Goal: Task Accomplishment & Management: Manage account settings

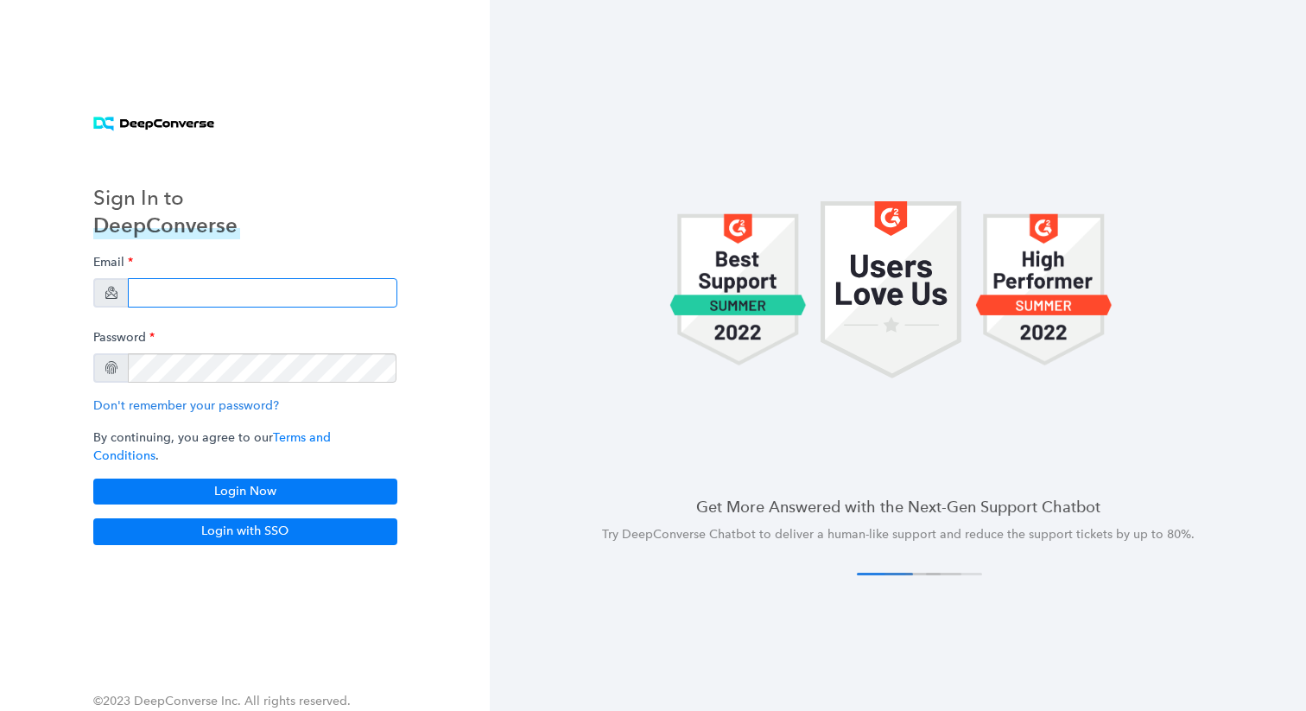
click at [243, 302] on input "email" at bounding box center [263, 292] width 270 height 29
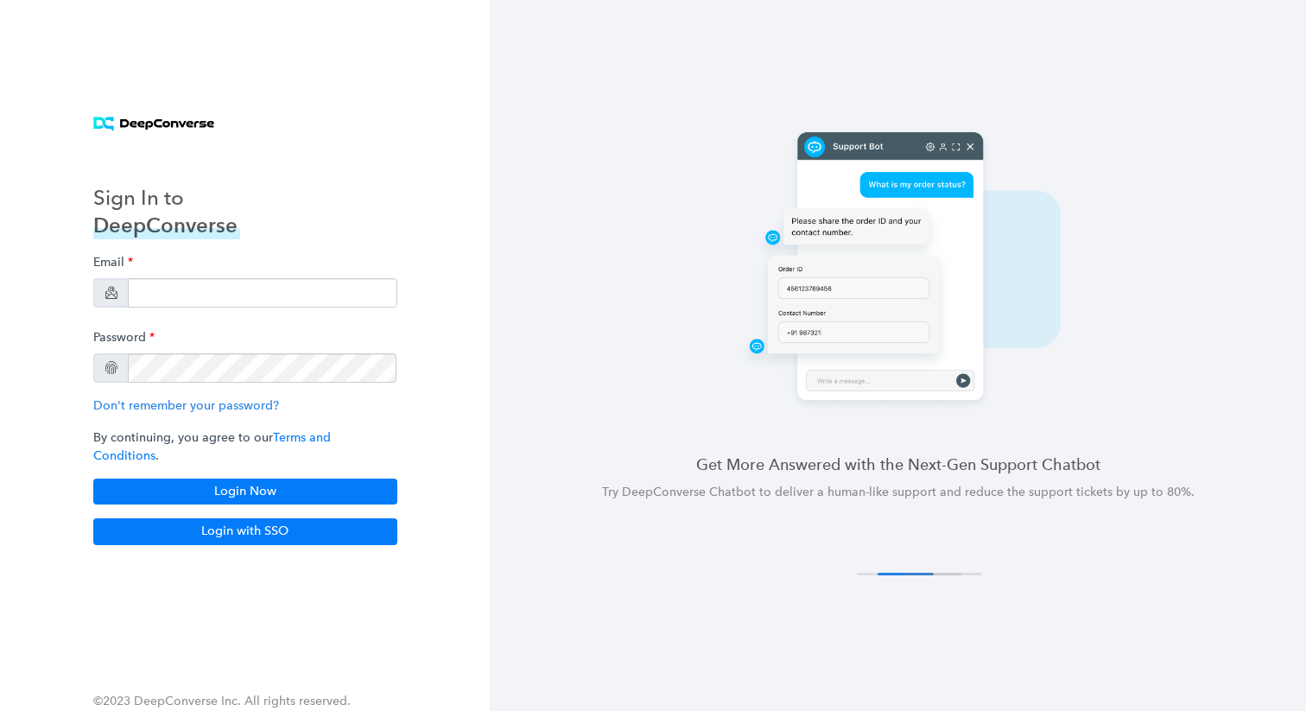
type input "[EMAIL_ADDRESS][DOMAIN_NAME]"
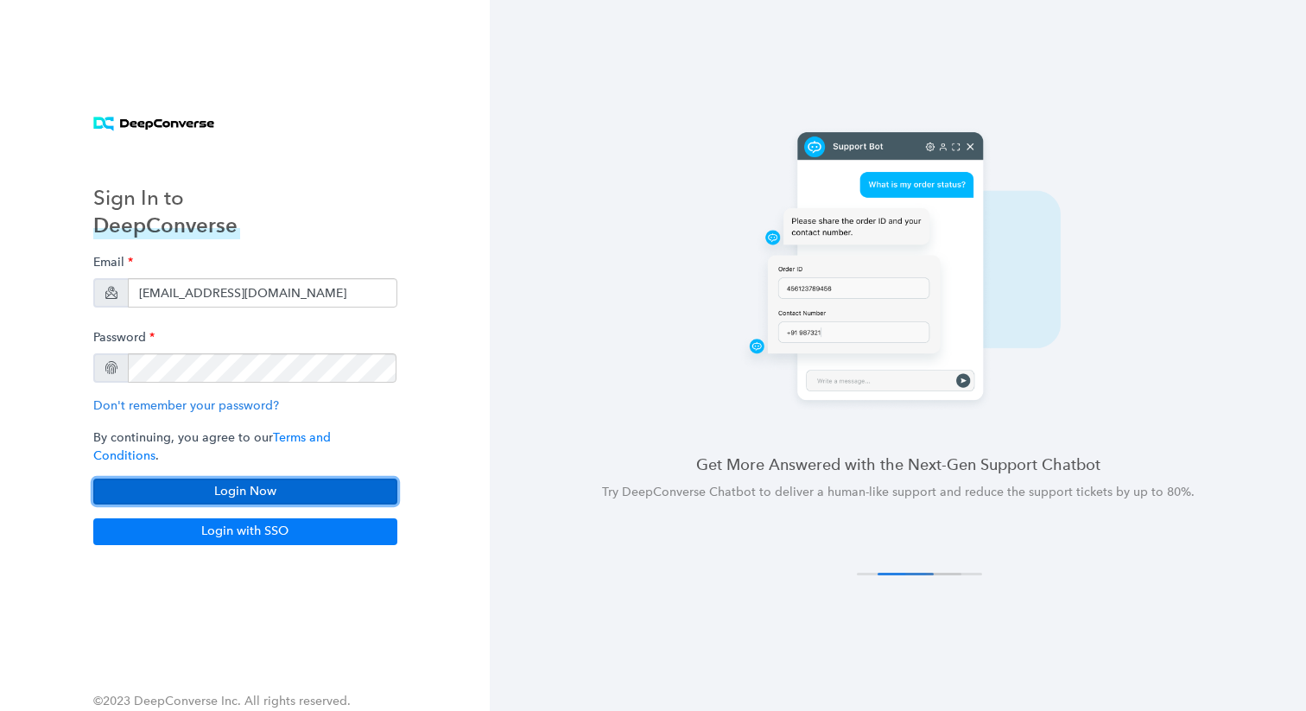
click at [208, 479] on button "Login Now" at bounding box center [245, 492] width 304 height 26
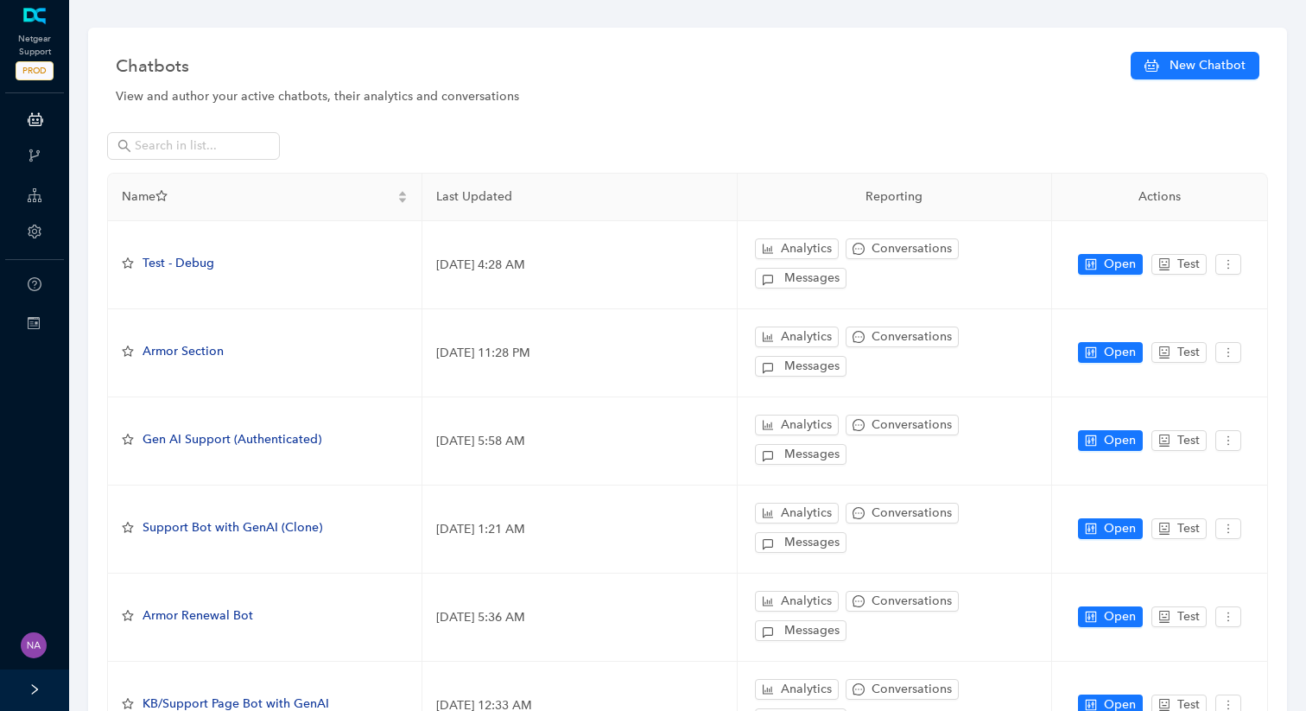
click at [34, 685] on icon "right" at bounding box center [35, 689] width 12 height 12
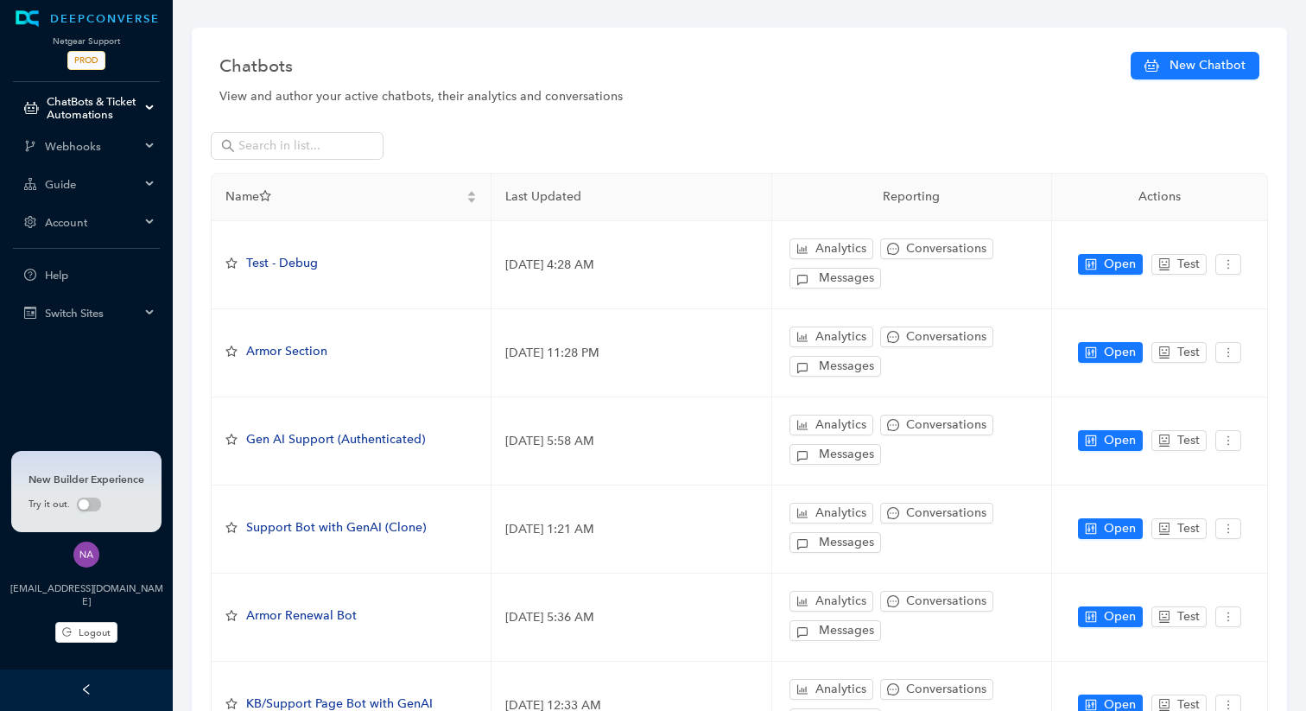
click at [94, 225] on span "Account" at bounding box center [92, 222] width 95 height 13
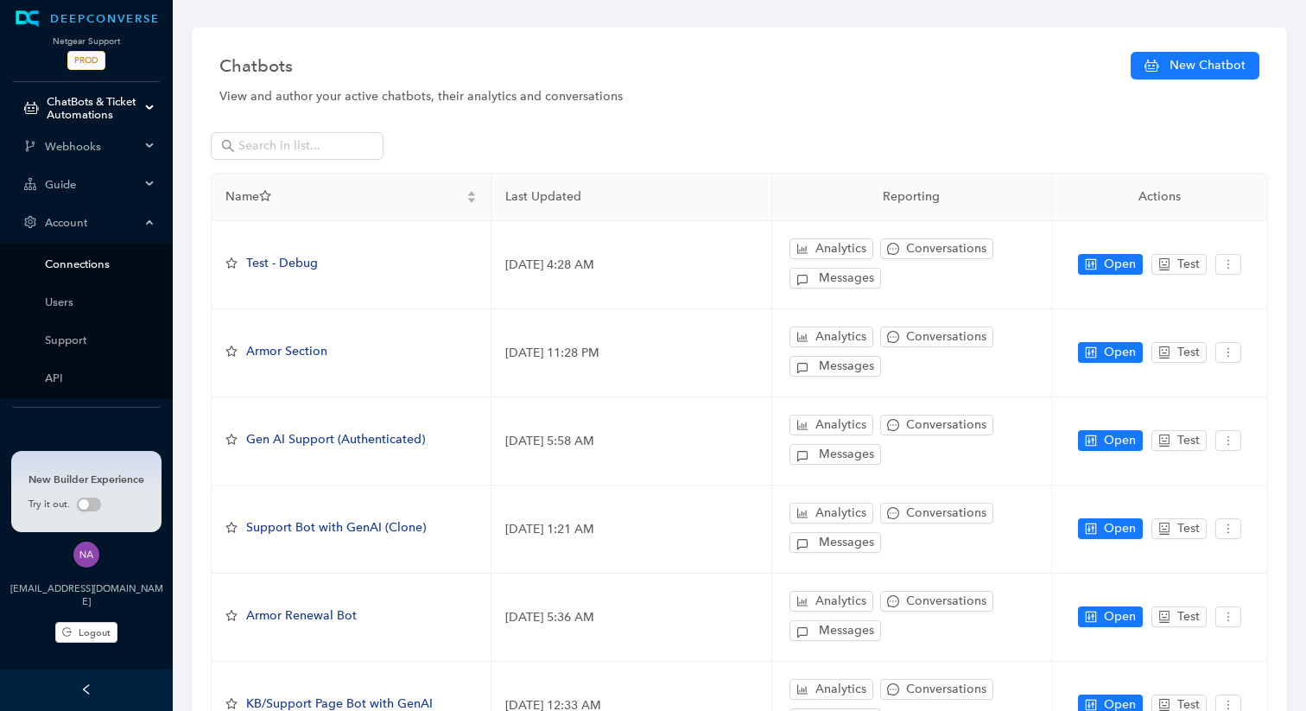
click at [93, 258] on link "Connections" at bounding box center [100, 263] width 111 height 13
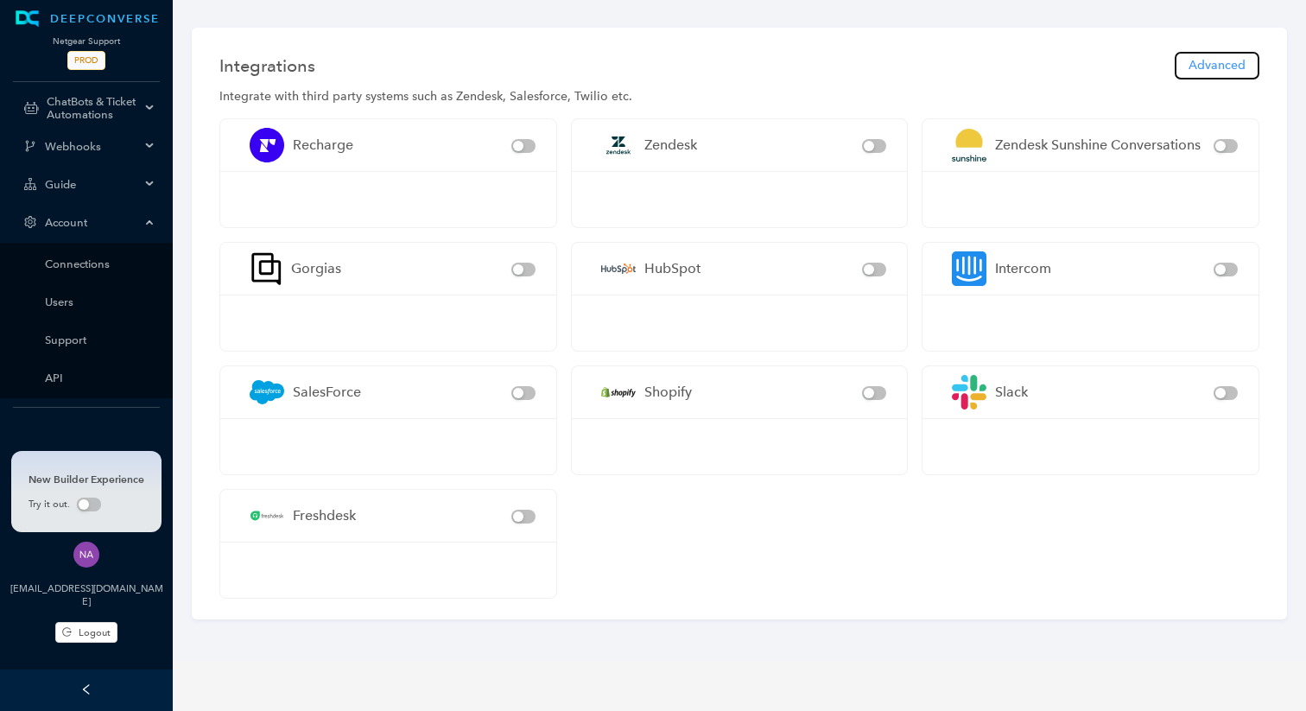
click at [1230, 67] on span "Advanced" at bounding box center [1217, 65] width 57 height 19
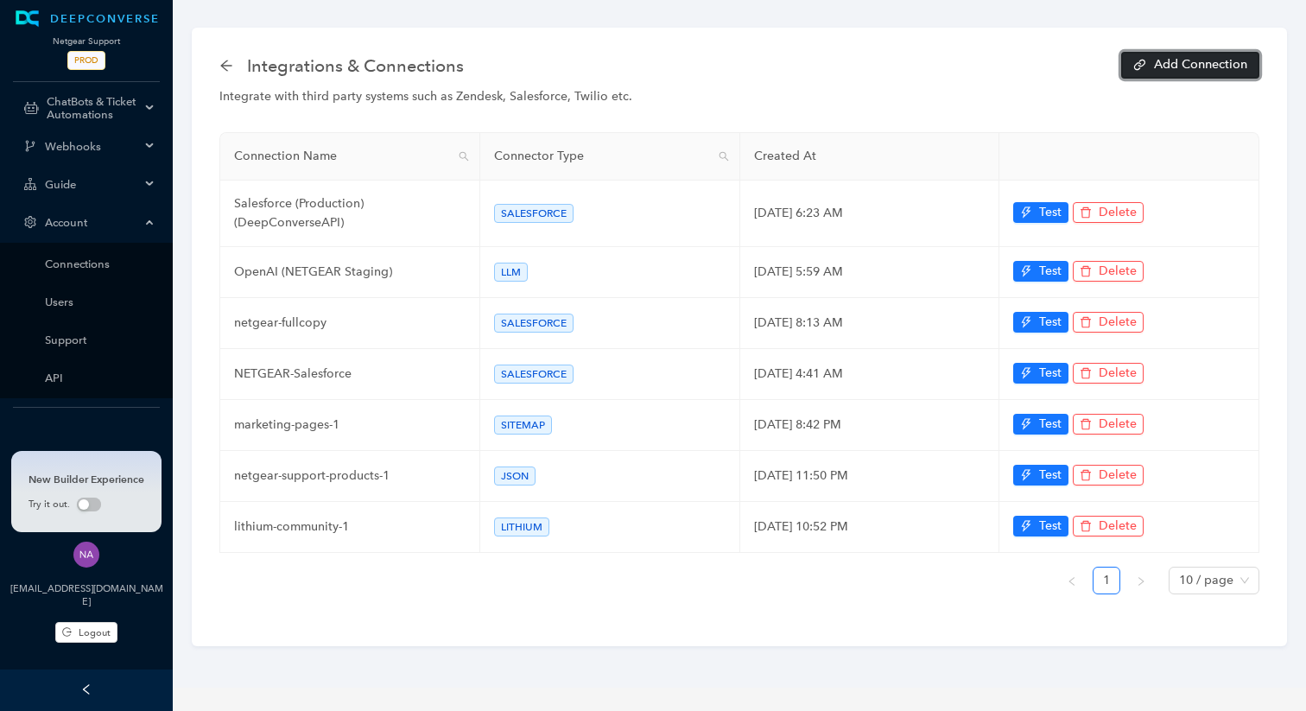
click at [1170, 71] on span "Add Connection" at bounding box center [1200, 65] width 93 height 12
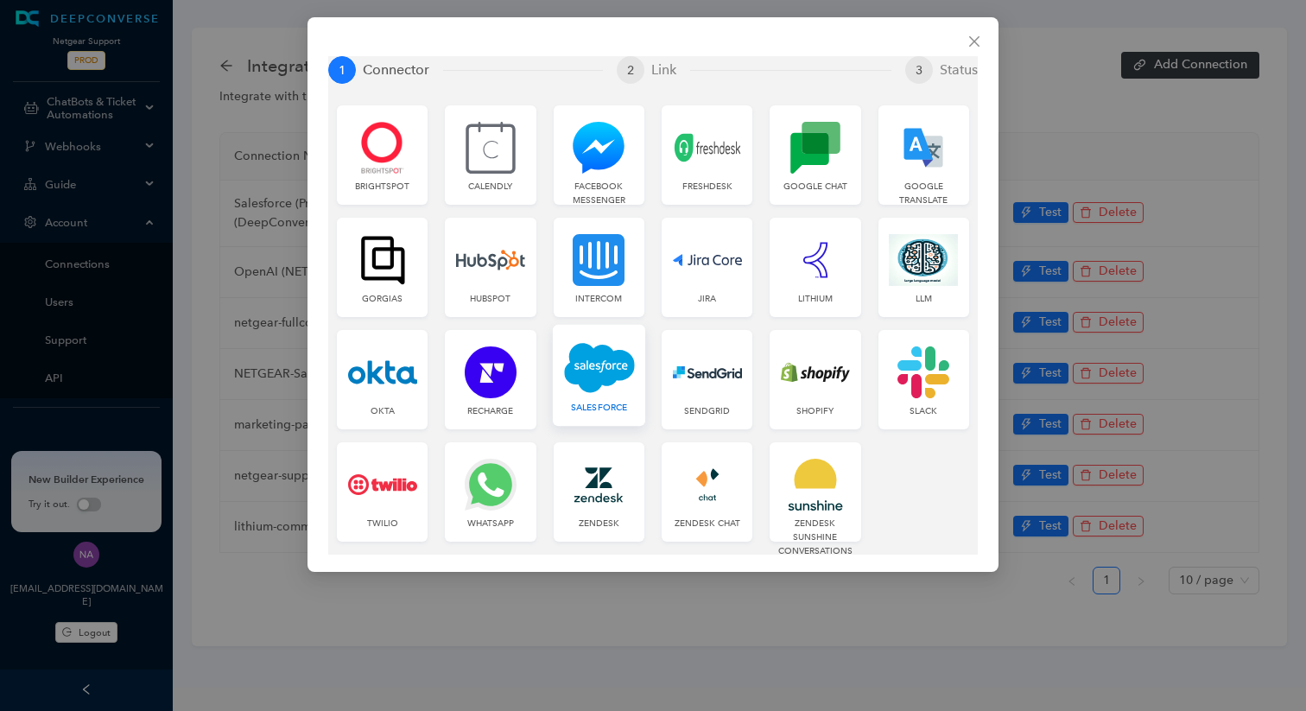
click at [590, 374] on img at bounding box center [599, 367] width 71 height 53
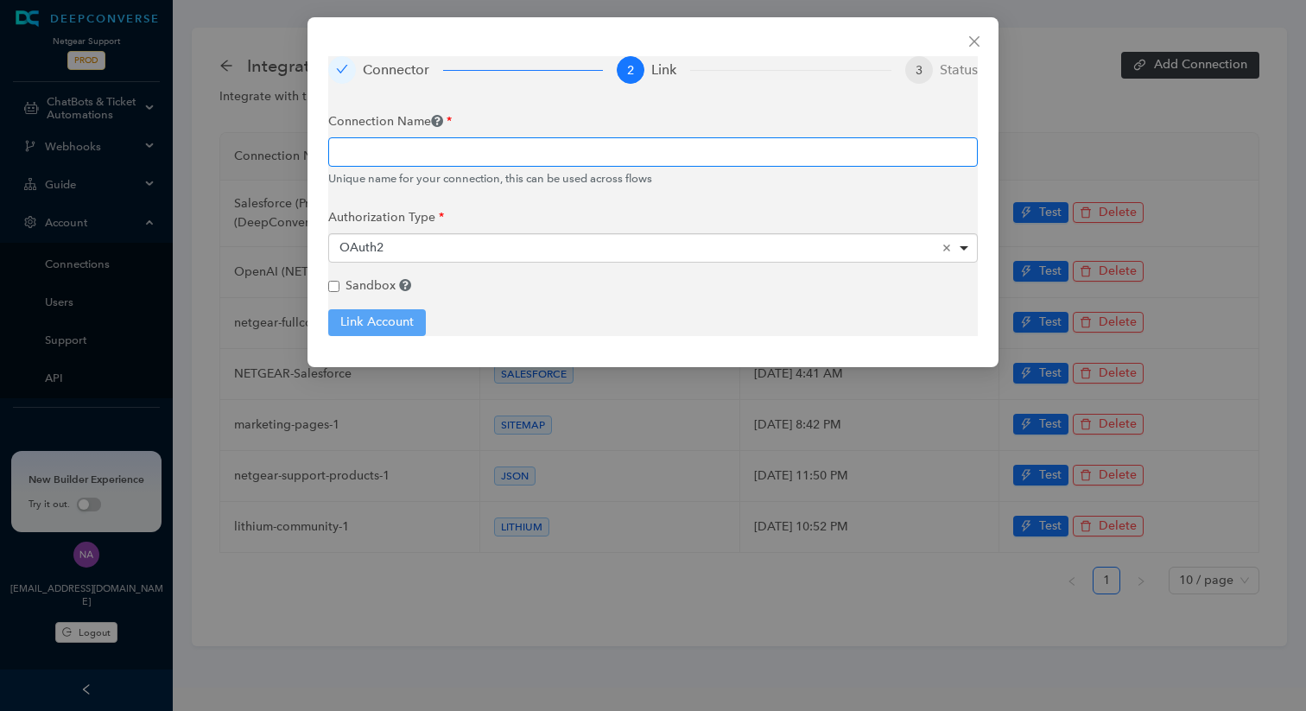
click at [441, 155] on input "text" at bounding box center [653, 151] width 650 height 29
type input "SF-Fullcopy"
click at [346, 290] on span "Sandbox" at bounding box center [371, 285] width 50 height 15
click at [340, 290] on input "Sandbox" at bounding box center [333, 286] width 11 height 11
click at [375, 321] on button "Link Account" at bounding box center [377, 322] width 98 height 26
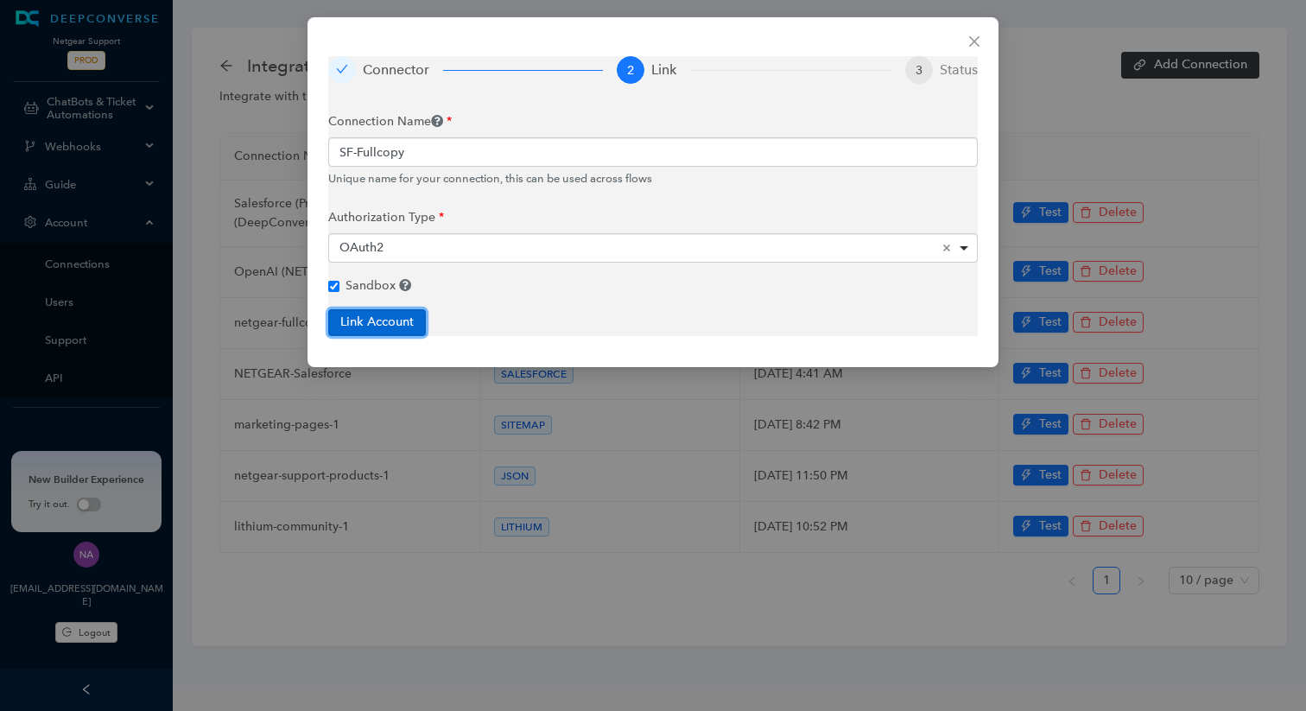
checkbox input "true"
